Goal: Transaction & Acquisition: Purchase product/service

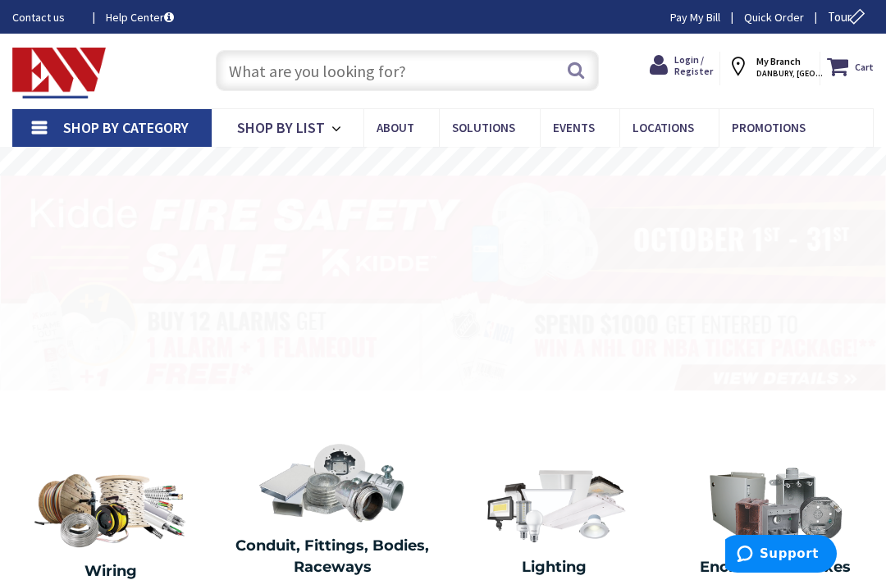
click at [528, 68] on input "text" at bounding box center [408, 70] width 384 height 41
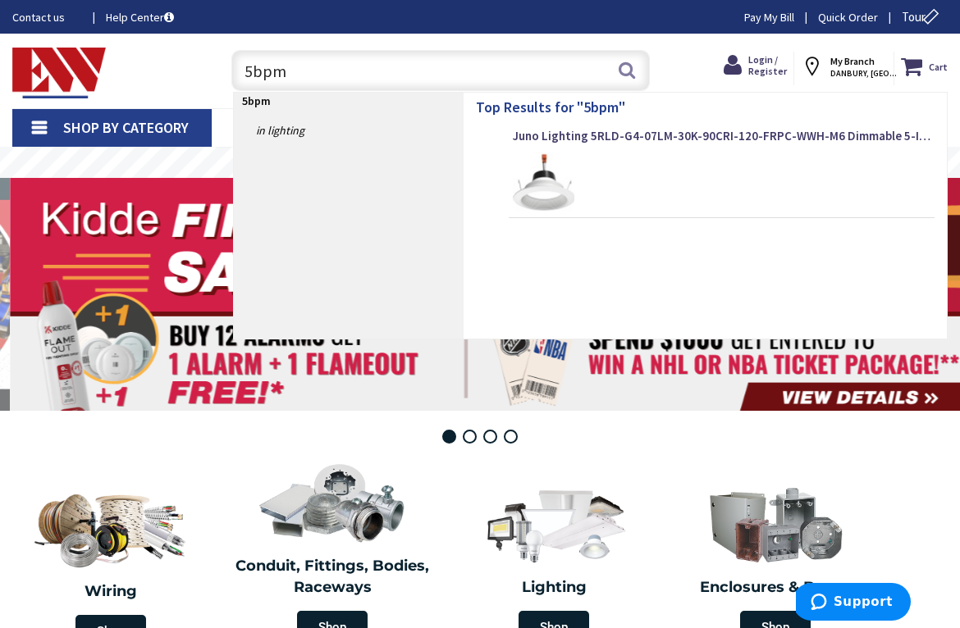
type input "5bpmw"
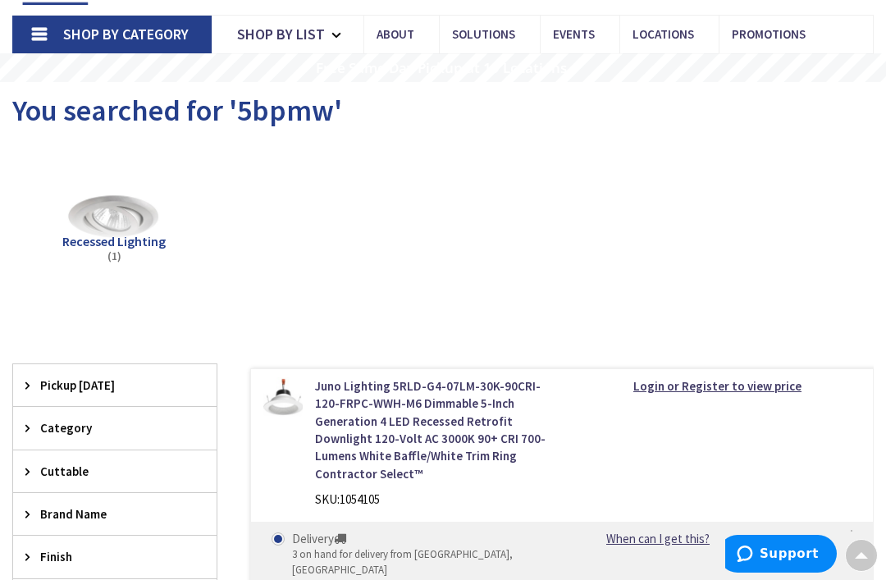
scroll to position [136, 0]
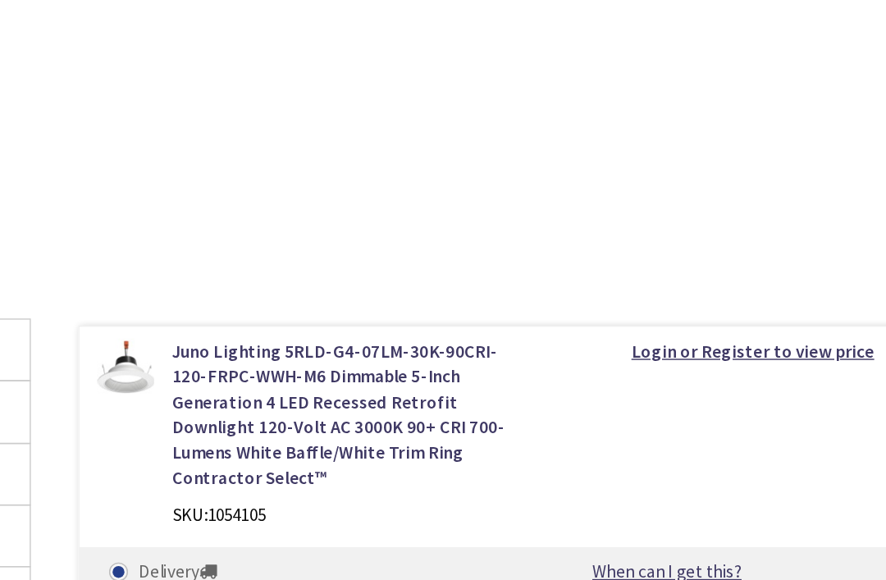
click at [315, 335] on link "Juno Lighting 5RLD-G4-07LM-30K-90CRI-120-FRPC-WWH-M6 Dimmable 5-Inch Generation…" at bounding box center [432, 388] width 235 height 106
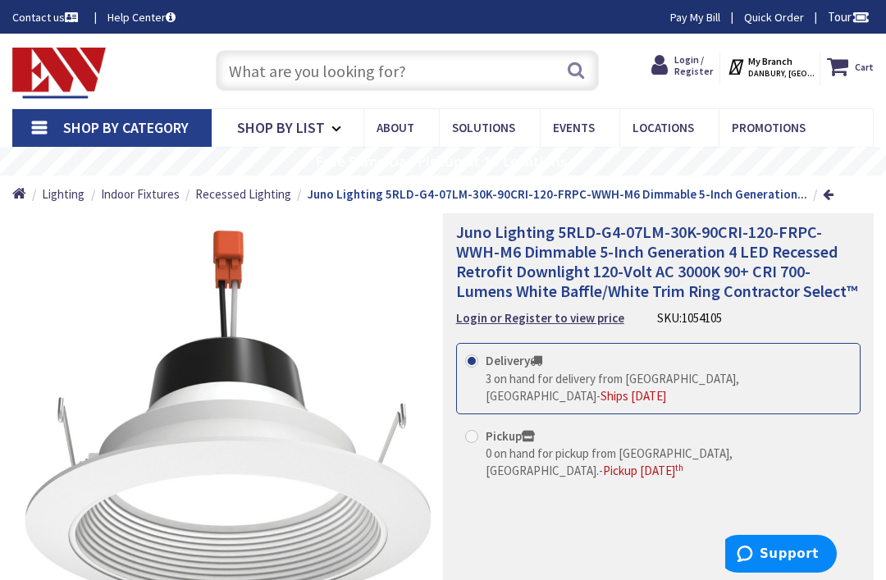
click at [772, 250] on span "Juno Lighting 5RLD-G4-07LM-30K-90CRI-120-FRPC-WWH-M6 Dimmable 5-Inch Generation…" at bounding box center [656, 262] width 401 height 80
click at [759, 249] on span "Juno Lighting 5RLD-G4-07LM-30K-90CRI-120-FRPC-WWH-M6 Dimmable 5-Inch Generation…" at bounding box center [656, 262] width 401 height 80
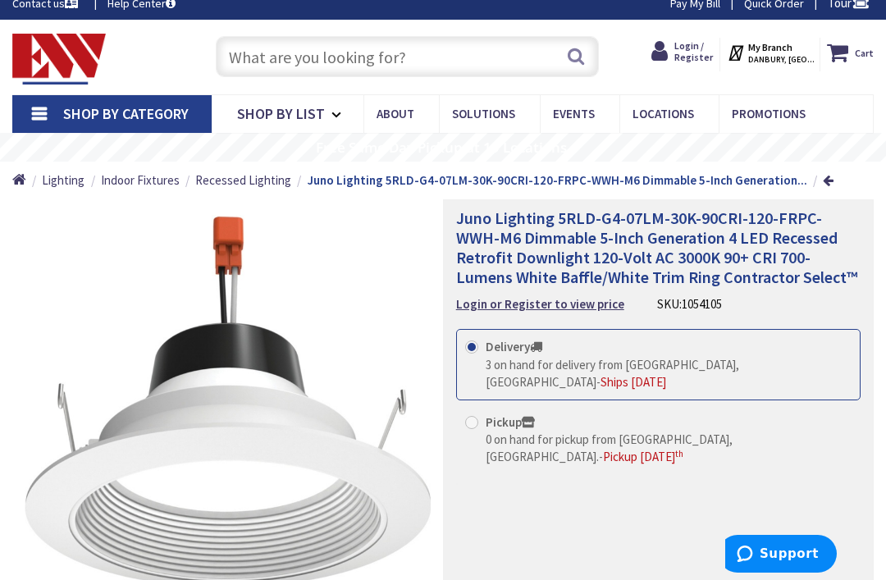
scroll to position [15, 0]
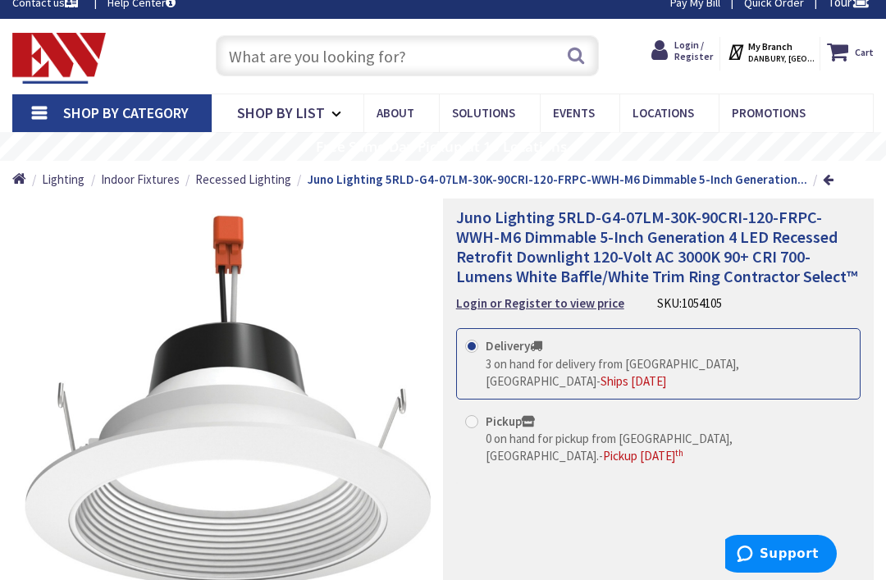
click at [477, 416] on input "Pickup 0 on hand for pickup from Danbury, CT. - Pickup Tuesday, October 7 th" at bounding box center [474, 421] width 11 height 11
radio input "true"
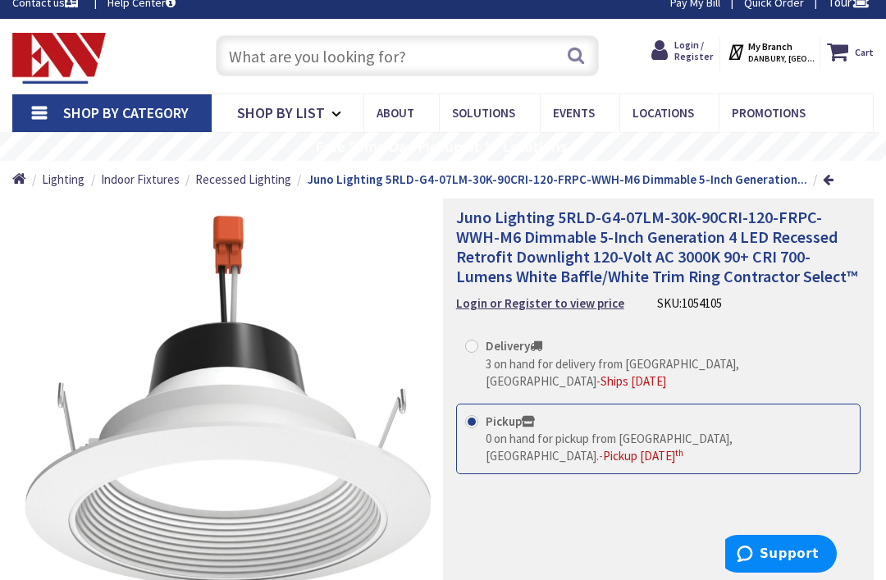
click at [683, 448] on span "Pickup Tuesday, October 7 th" at bounding box center [643, 456] width 80 height 16
click at [480, 420] on input "Pickup 0 on hand for pickup from Danbury, CT. - Pickup Tuesday, October 7 th" at bounding box center [474, 421] width 11 height 11
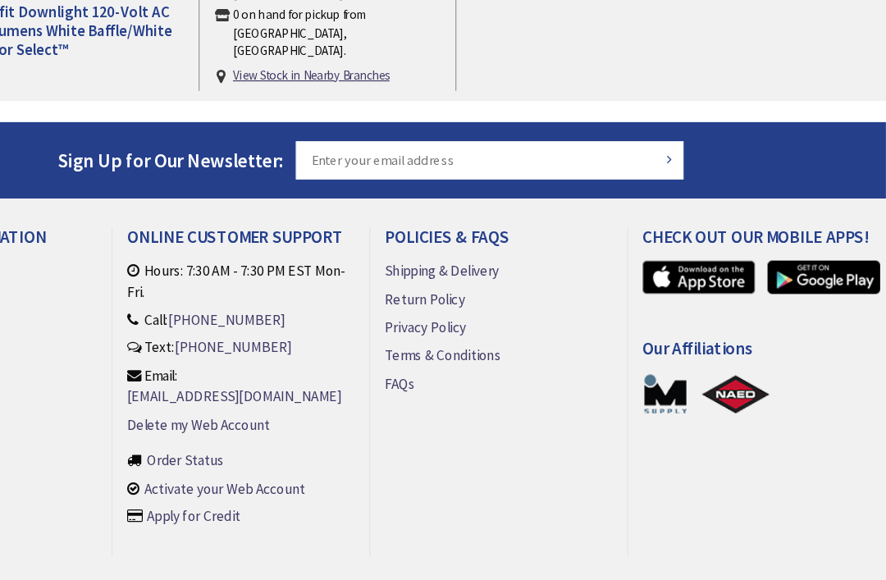
scroll to position [1994, 0]
